Goal: Transaction & Acquisition: Subscribe to service/newsletter

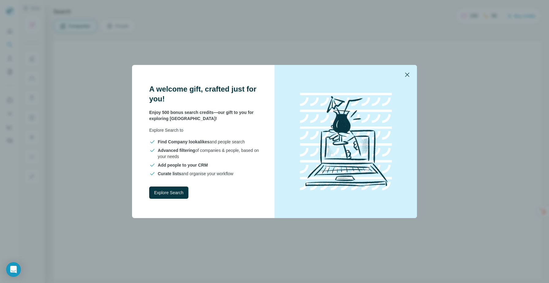
click at [411, 70] on button "button" at bounding box center [407, 74] width 15 height 15
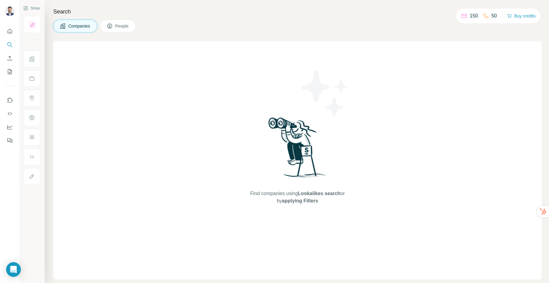
click at [235, 56] on div "Find companies using Lookalikes search or by applying Filters" at bounding box center [297, 160] width 488 height 238
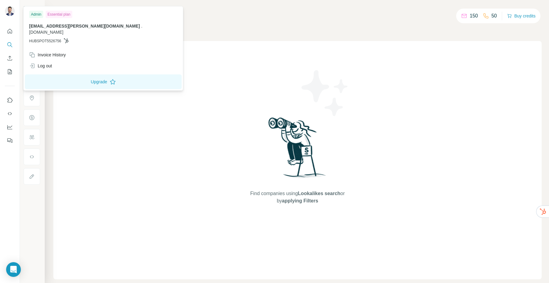
click at [11, 10] on img at bounding box center [10, 11] width 10 height 10
click at [389, 72] on div "Find companies using Lookalikes search or by applying Filters" at bounding box center [297, 160] width 488 height 238
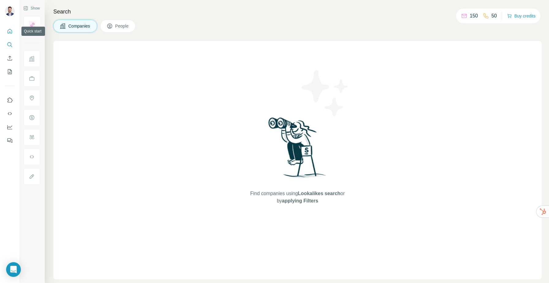
click at [10, 30] on icon "Quick start" at bounding box center [10, 31] width 6 height 6
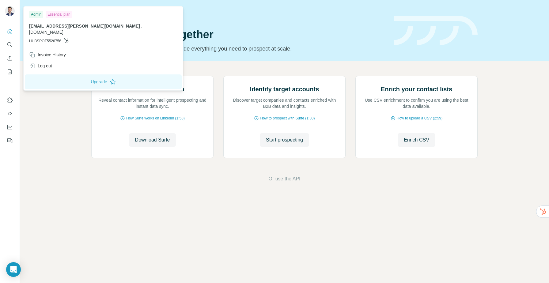
click at [32, 12] on div "Admin" at bounding box center [36, 14] width 14 height 7
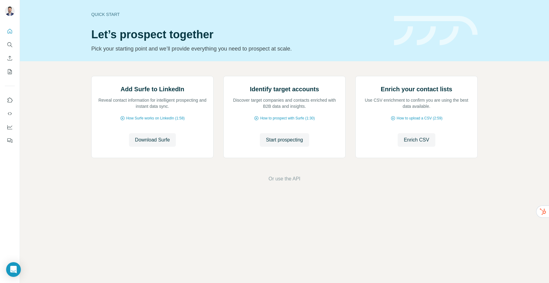
click at [10, 0] on div at bounding box center [10, 141] width 20 height 283
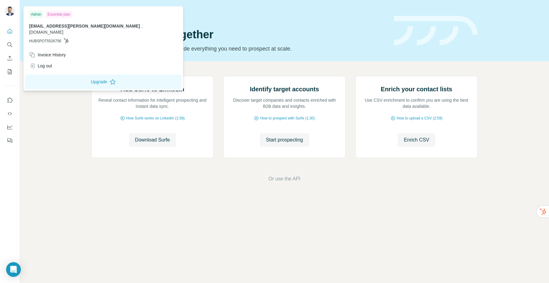
click at [8, 9] on img at bounding box center [10, 11] width 10 height 10
click at [52, 17] on div "Essential plan" at bounding box center [59, 14] width 27 height 7
click at [51, 40] on div "Admin Essential plan jordan.sciabica@numentum.com . numentum.com HUBSPOT5526756" at bounding box center [103, 29] width 157 height 42
click at [51, 52] on div "Invoice History" at bounding box center [47, 55] width 37 height 6
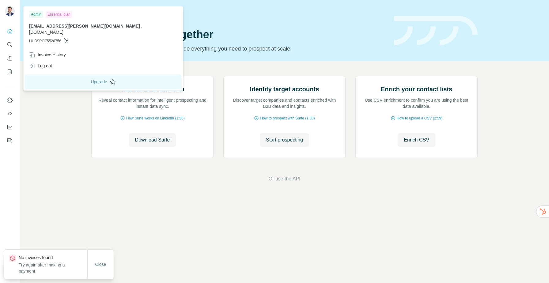
click at [67, 78] on button "Upgrade" at bounding box center [103, 81] width 157 height 15
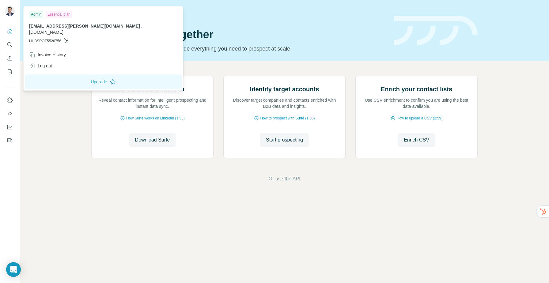
click at [63, 97] on div "Add Surfe to LinkedIn Reveal contact information for intelligent prospecting an…" at bounding box center [284, 129] width 529 height 136
click at [40, 15] on div "Admin" at bounding box center [36, 14] width 14 height 7
click at [61, 13] on div "Essential plan" at bounding box center [59, 14] width 27 height 7
click at [43, 38] on div "Admin Essential plan jordan.sciabica@numentum.com . numentum.com HUBSPOT5526756" at bounding box center [103, 29] width 157 height 42
click at [56, 74] on button "Upgrade" at bounding box center [103, 81] width 157 height 15
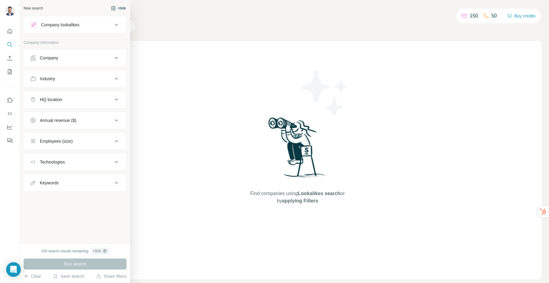
click at [25, 6] on div "New search" at bounding box center [33, 9] width 19 height 6
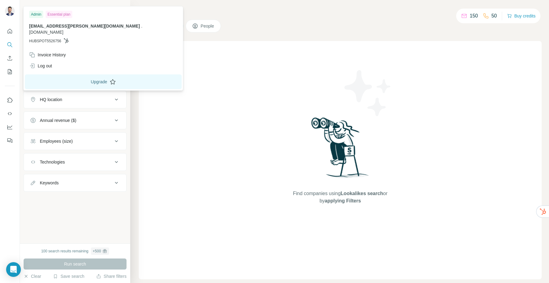
click at [66, 74] on button "Upgrade" at bounding box center [103, 81] width 157 height 15
